Goal: Information Seeking & Learning: Learn about a topic

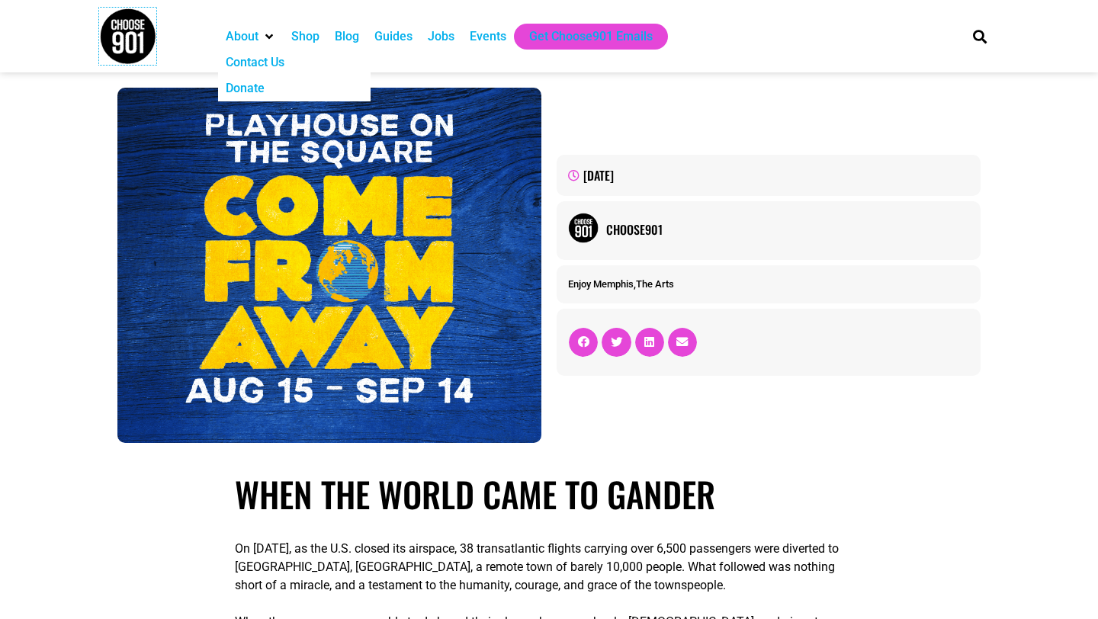
click at [152, 37] on img at bounding box center [127, 36] width 57 height 57
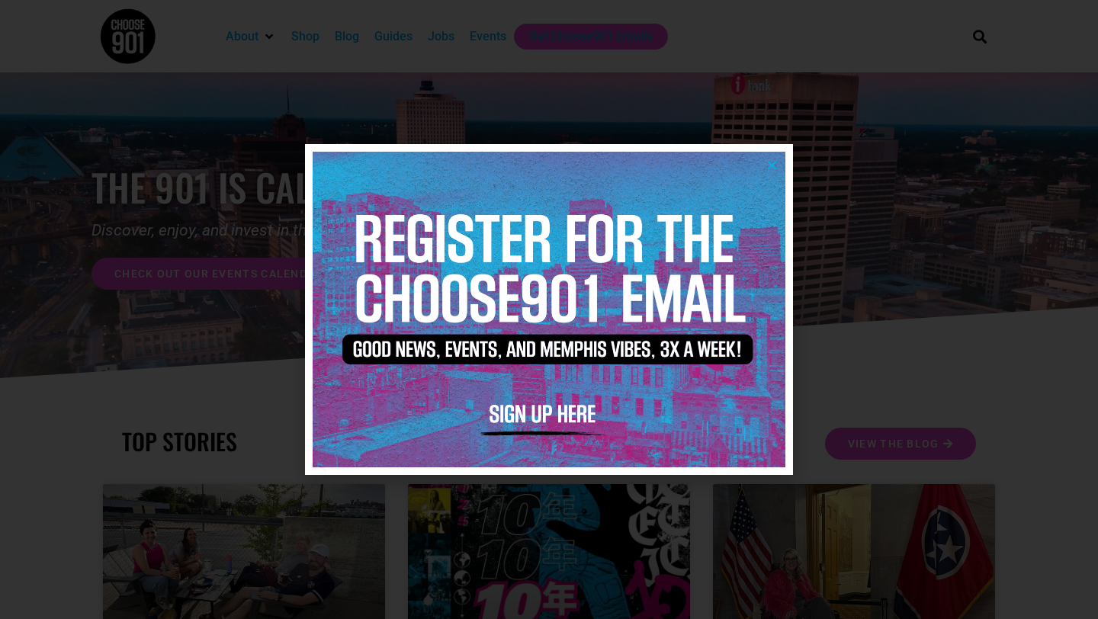
click at [770, 170] on icon "Close" at bounding box center [772, 164] width 11 height 11
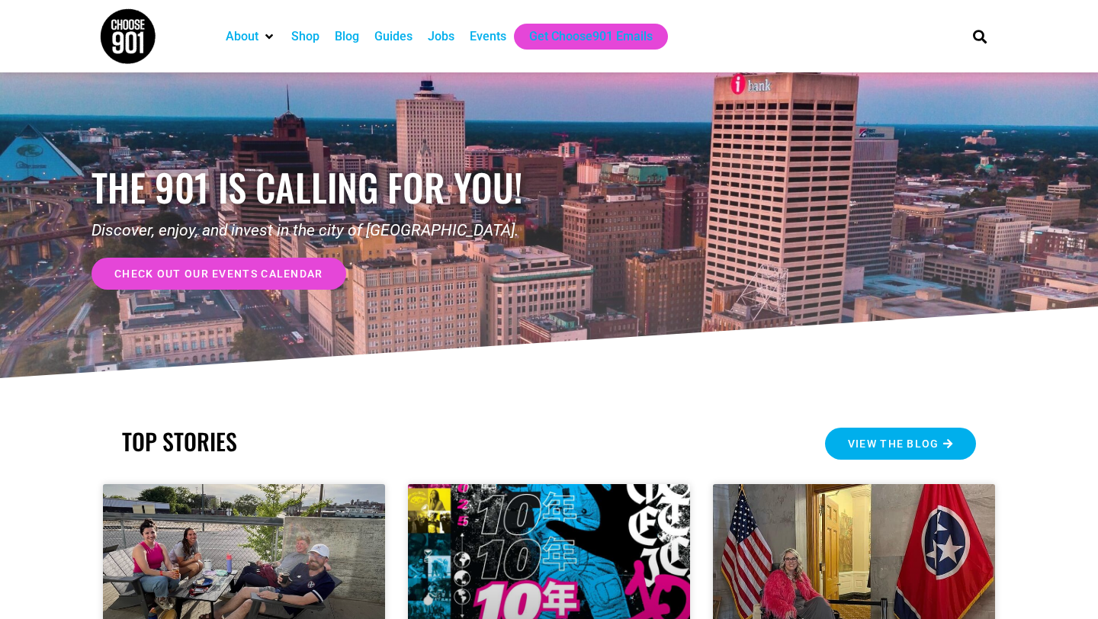
click at [902, 434] on link "View the Blog" at bounding box center [900, 444] width 151 height 32
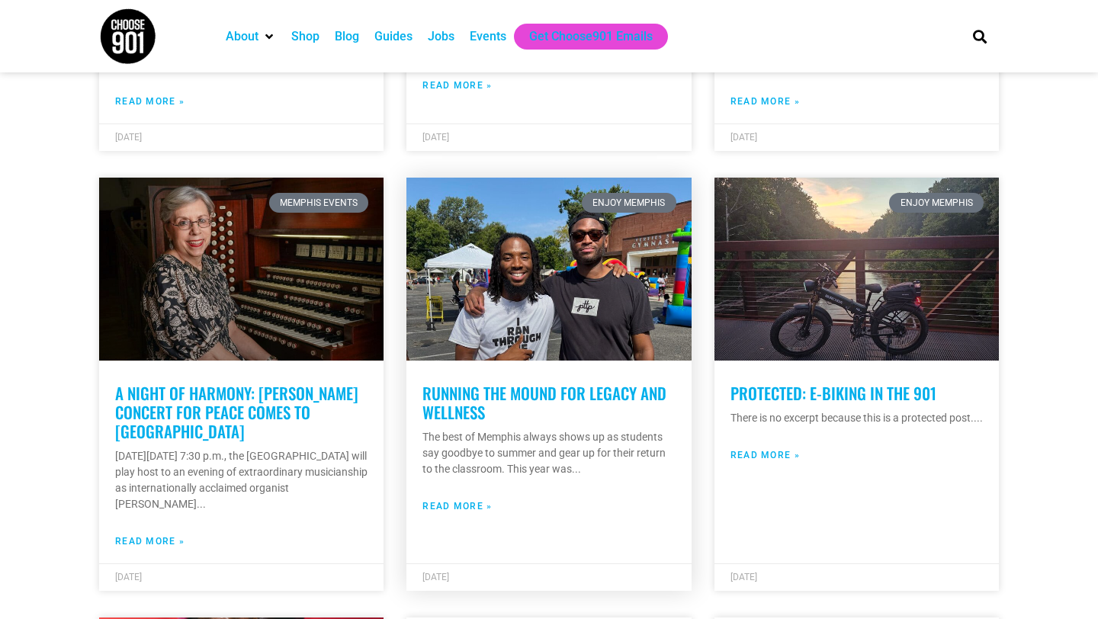
scroll to position [1133, 0]
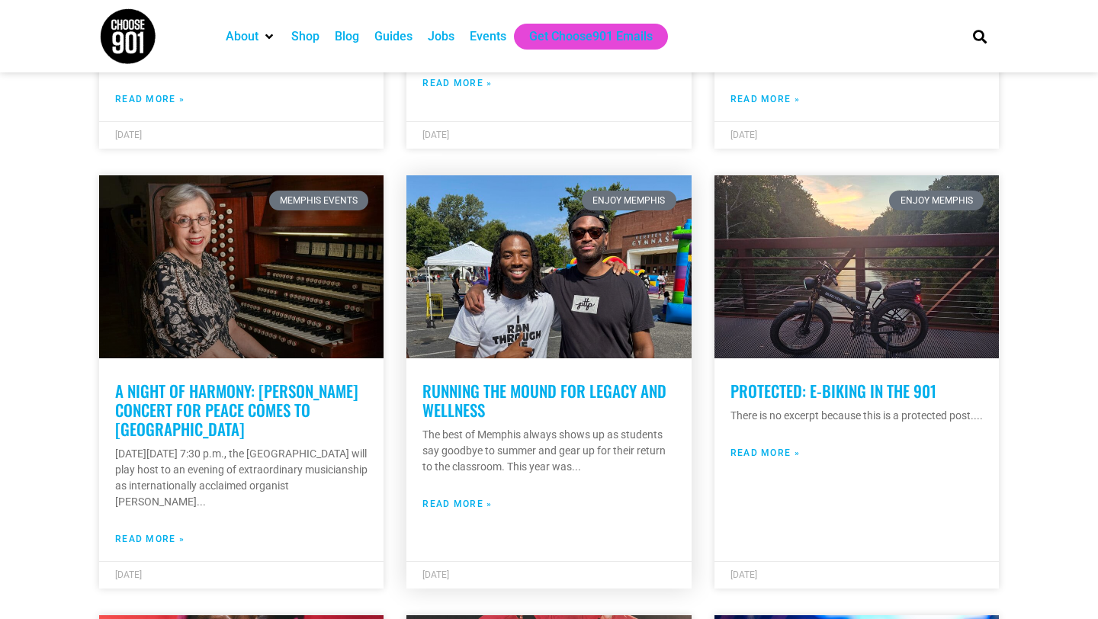
click at [579, 397] on link "Running The Mound For Legacy and Wellness" at bounding box center [545, 400] width 244 height 43
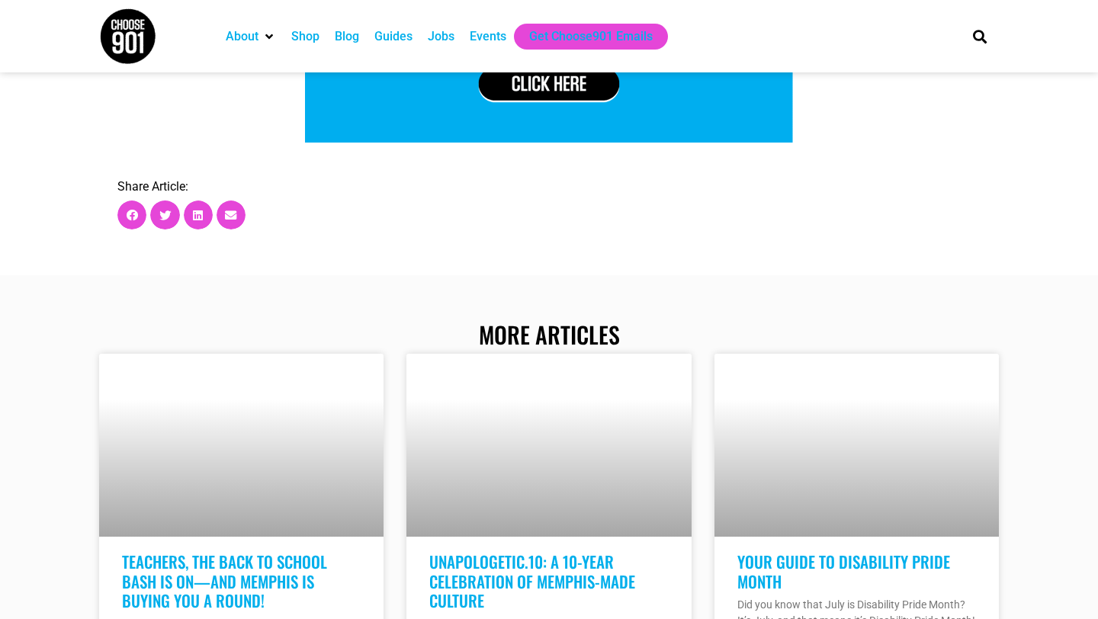
scroll to position [2362, 0]
